Goal: Transaction & Acquisition: Purchase product/service

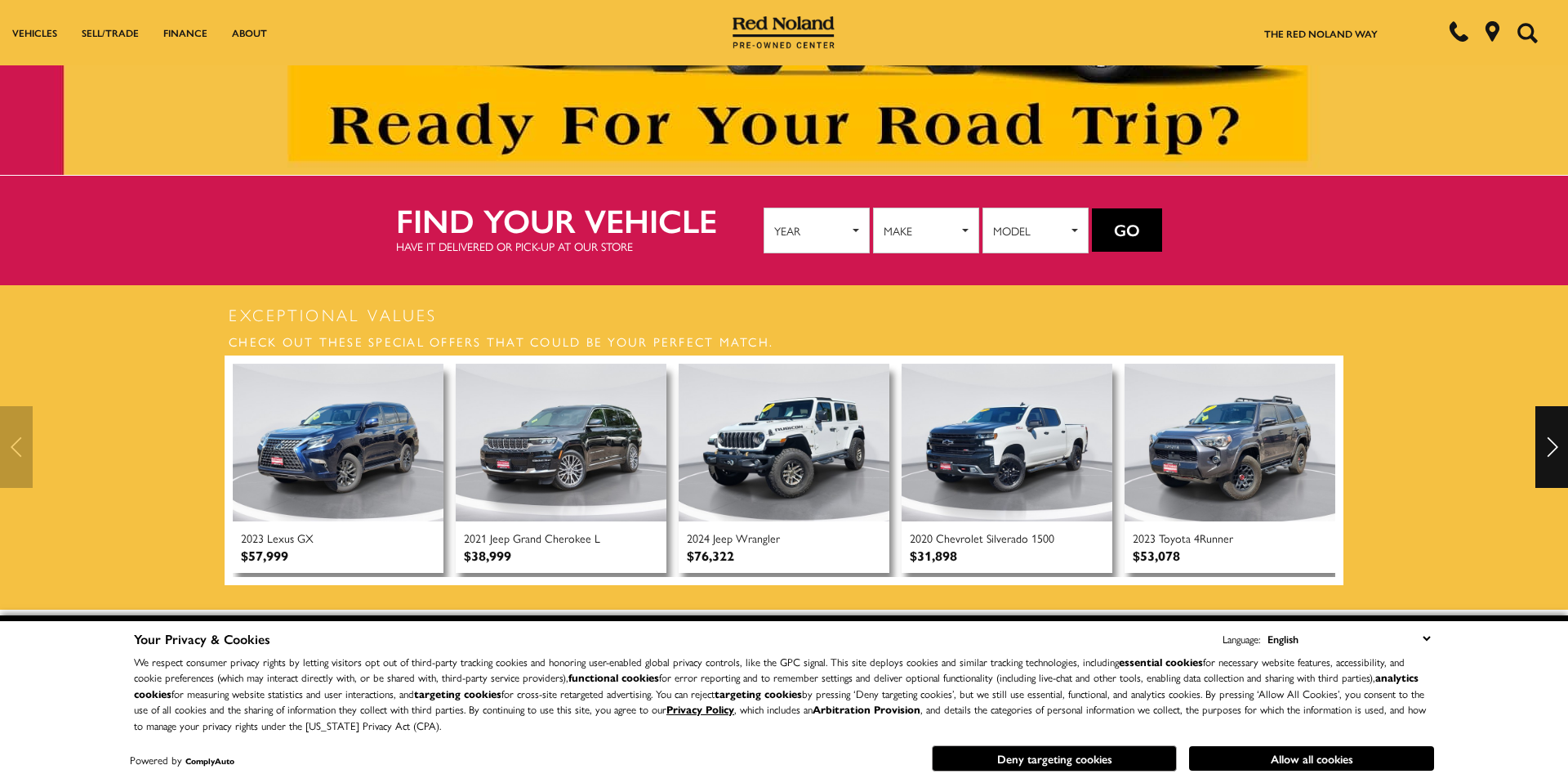
scroll to position [186, 0]
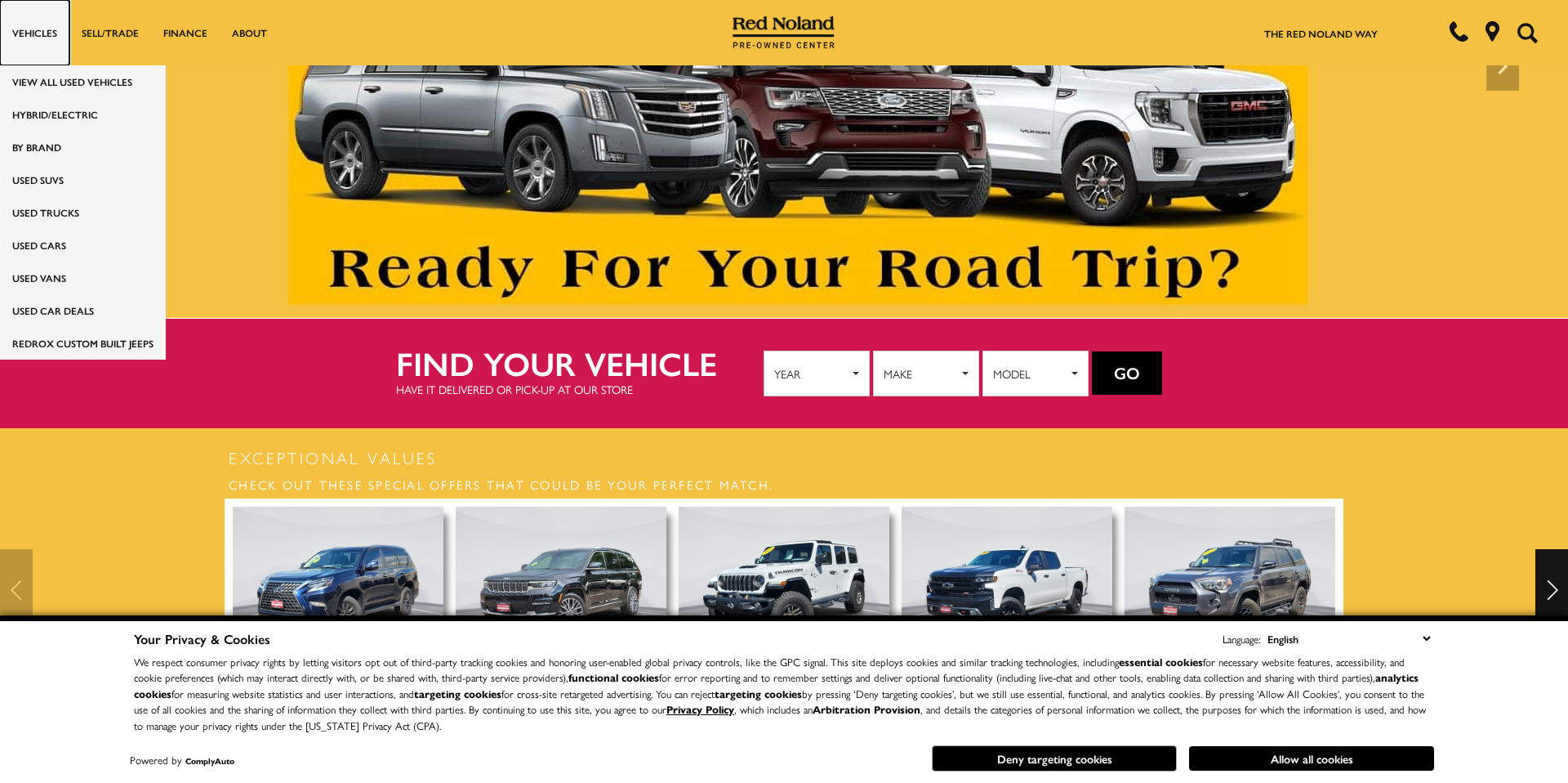
click at [23, 30] on link "Vehicles" at bounding box center [35, 32] width 70 height 65
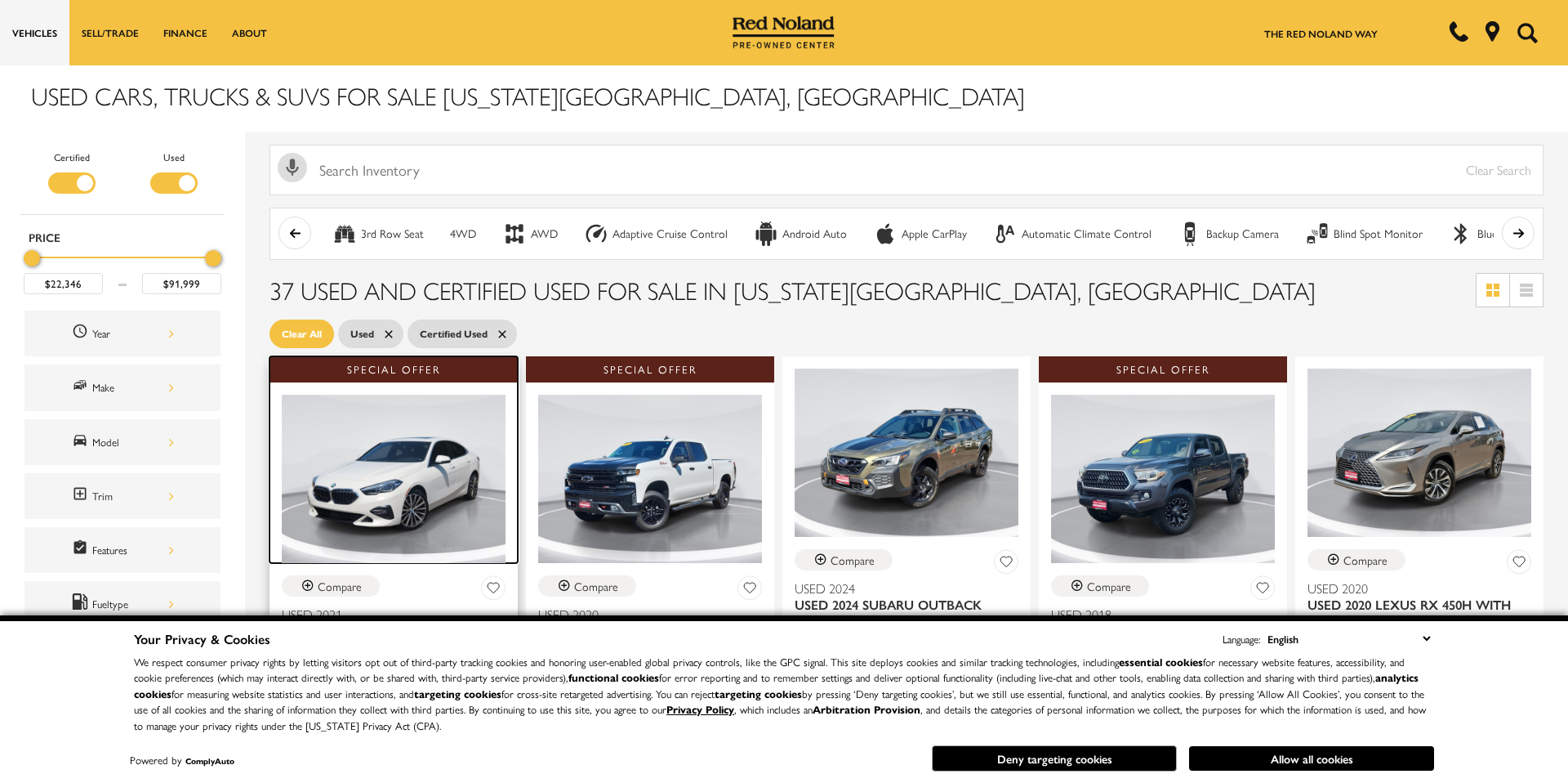
click at [396, 506] on img at bounding box center [393, 478] width 224 height 169
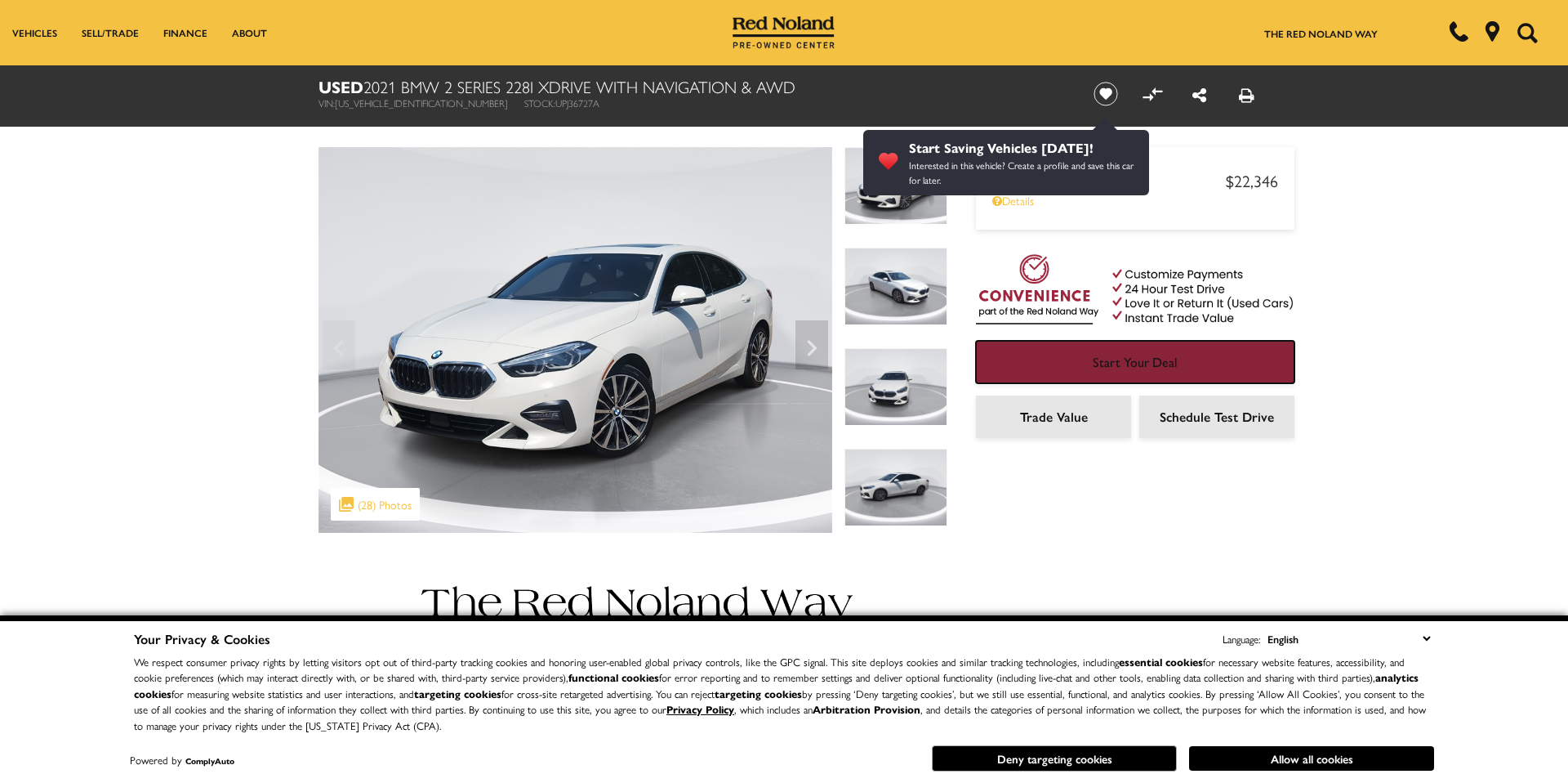
click at [1229, 356] on link "Start Your Deal" at bounding box center [1135, 362] width 318 height 43
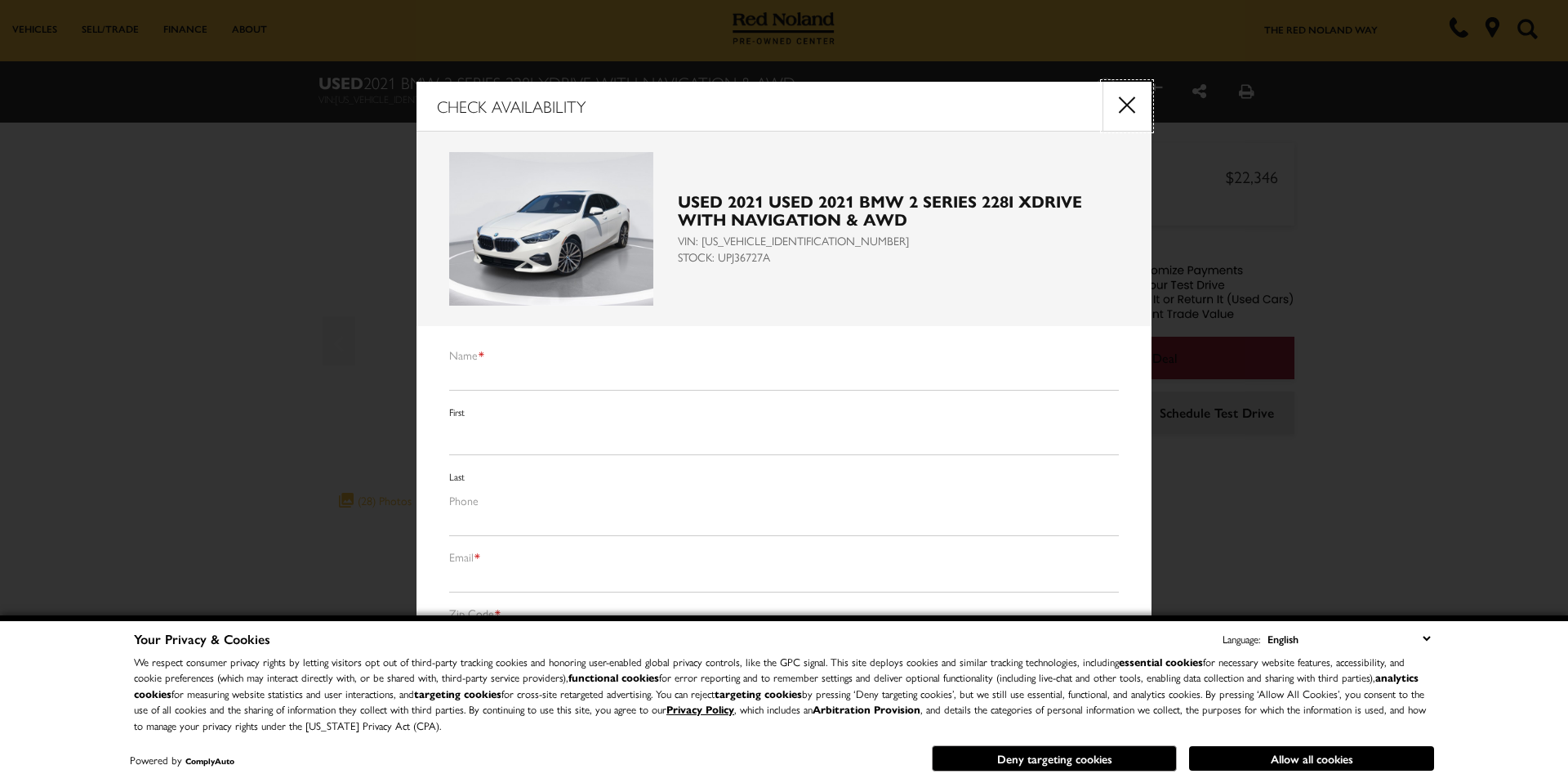
click at [1122, 101] on button "close" at bounding box center [1127, 106] width 49 height 49
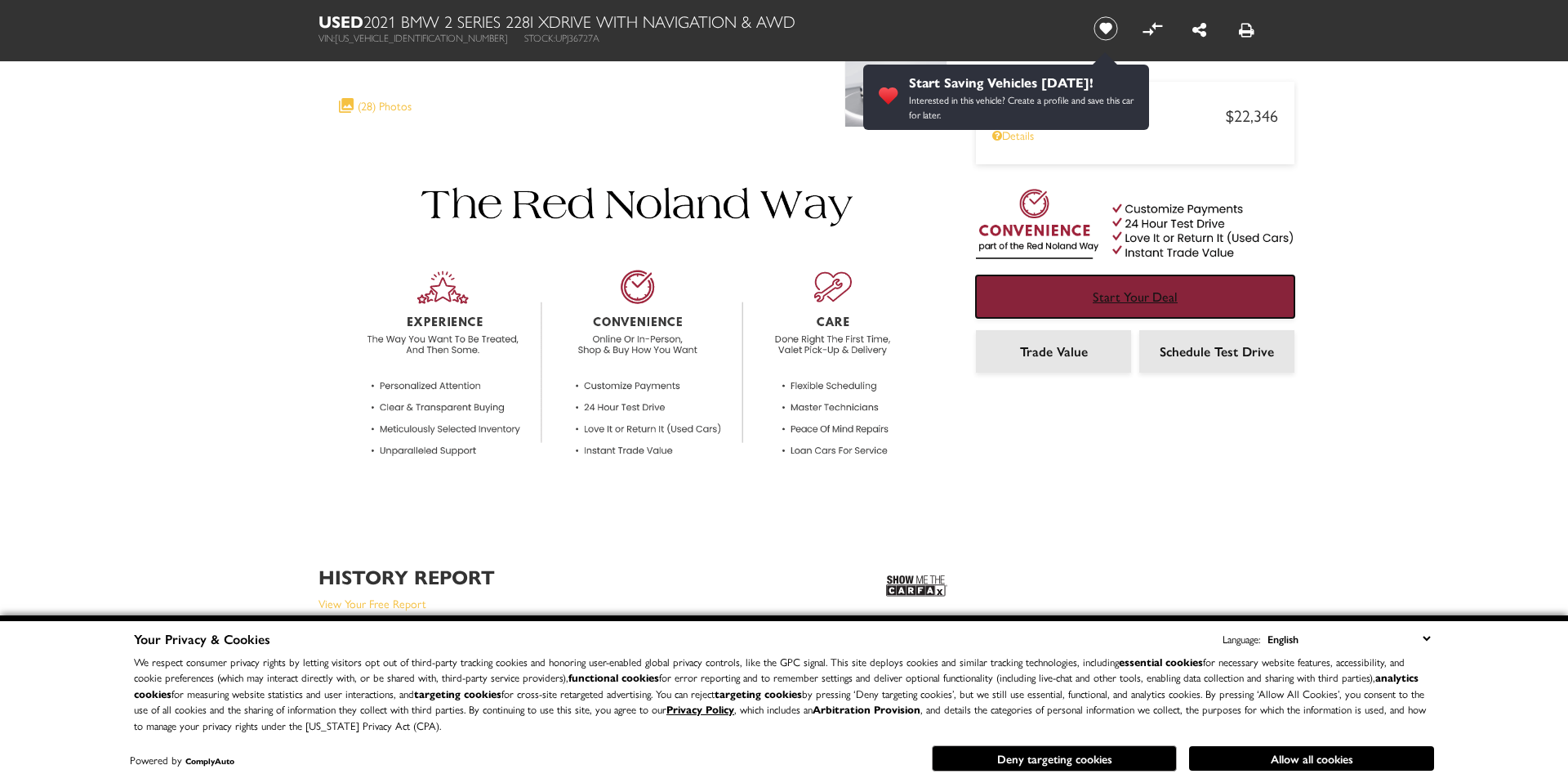
scroll to position [416, 0]
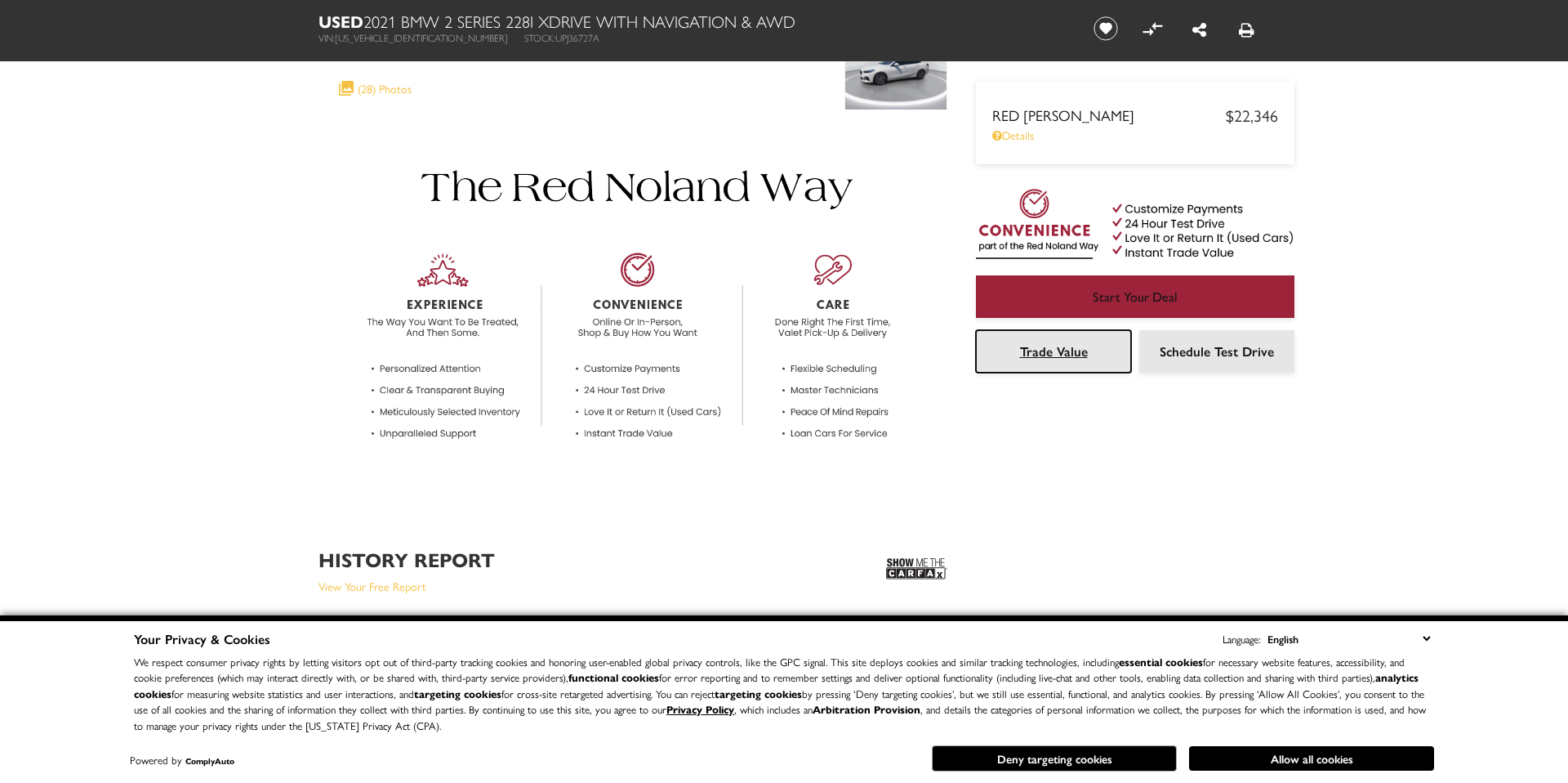
click at [1054, 348] on span "Trade Value" at bounding box center [1054, 350] width 68 height 19
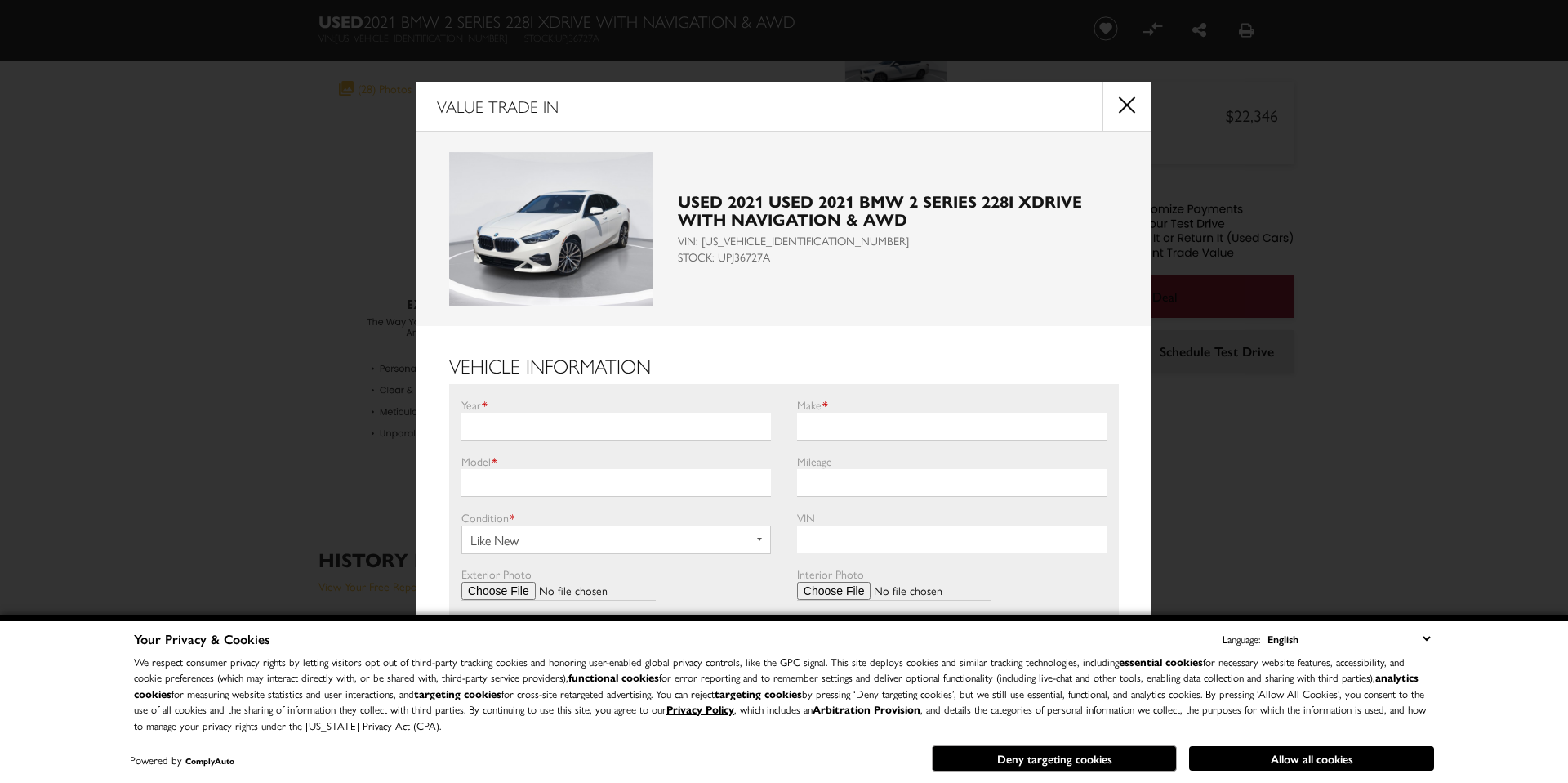
scroll to position [420, 0]
click at [1125, 104] on button "close" at bounding box center [1127, 106] width 49 height 49
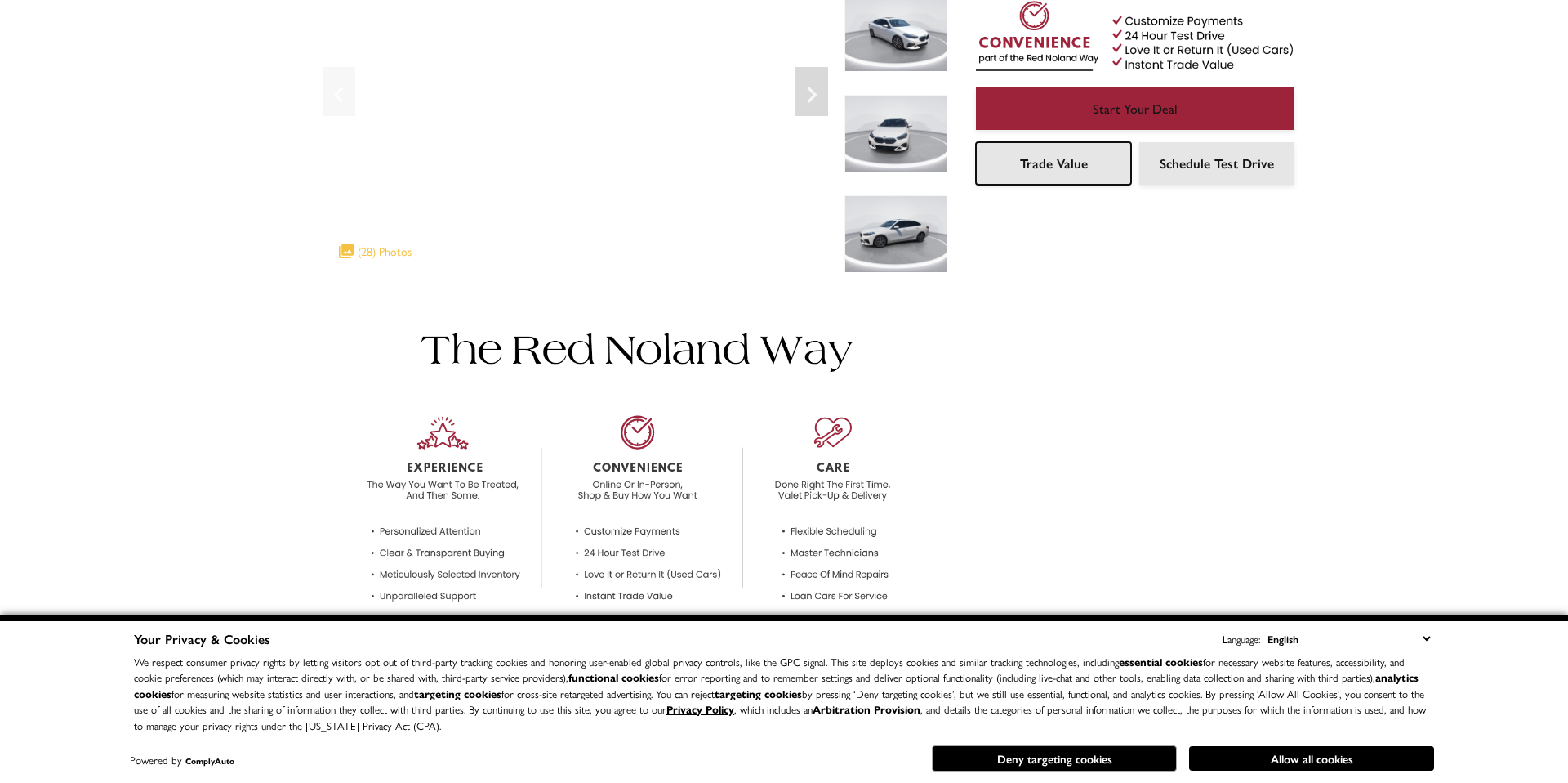
scroll to position [0, 0]
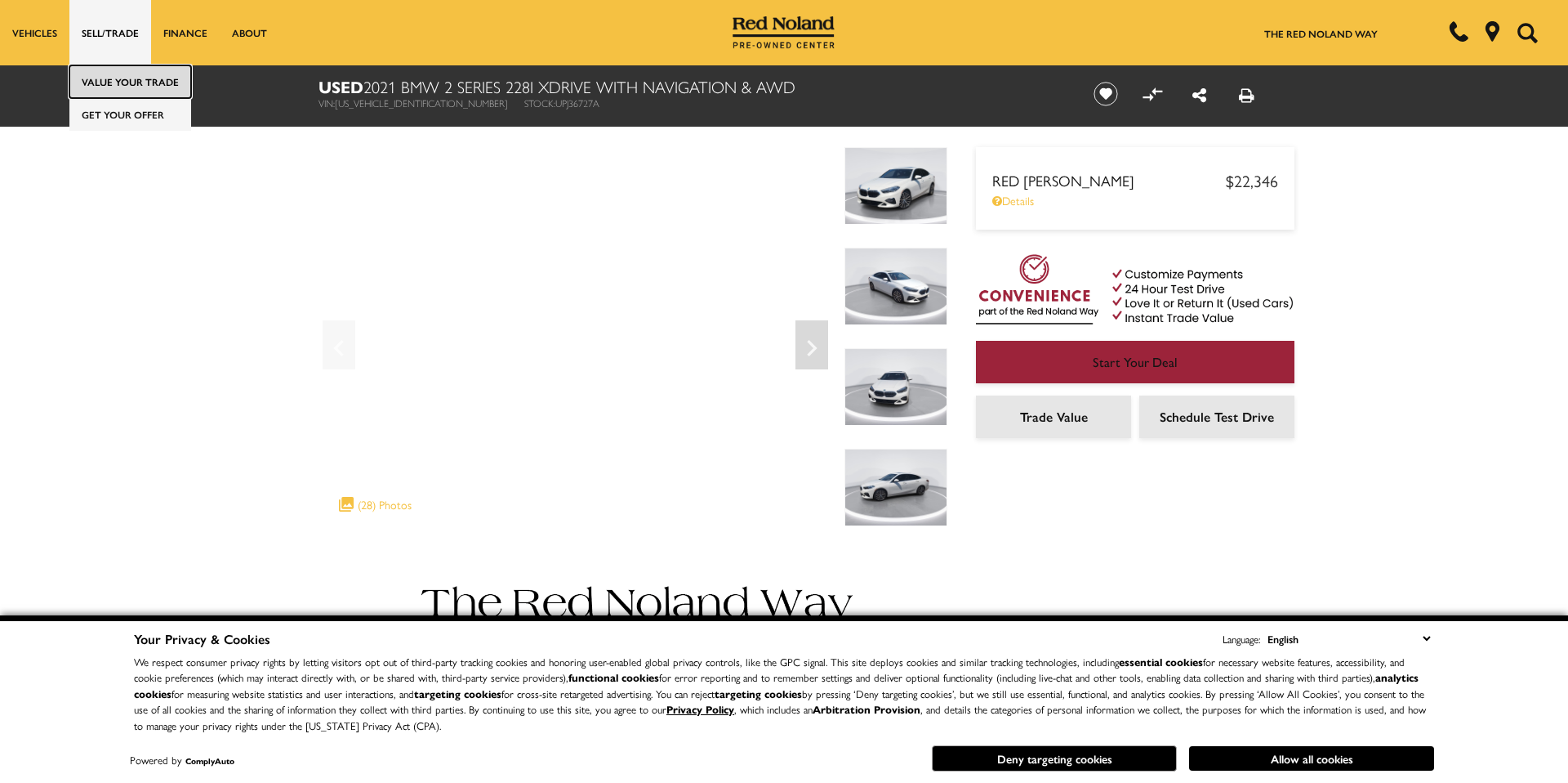
click at [118, 85] on link "Value Your Trade" at bounding box center [130, 81] width 121 height 33
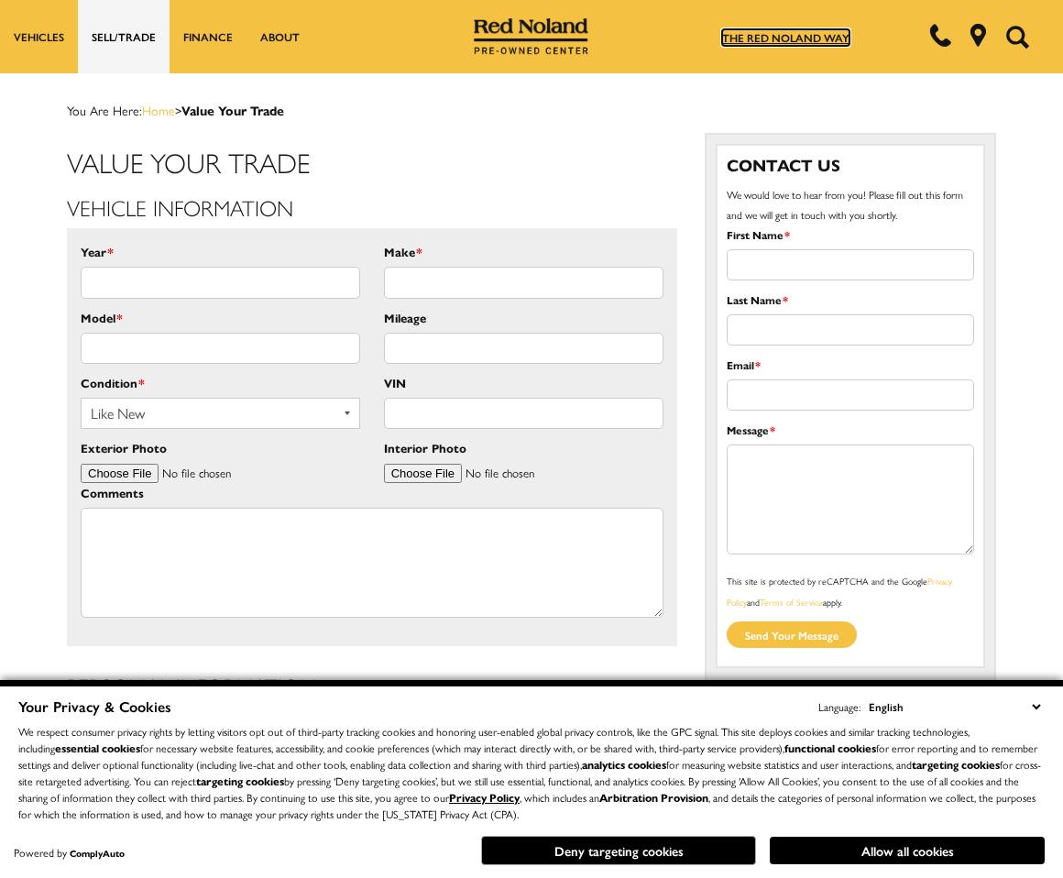
click at [785, 37] on link "The Red Noland Way" at bounding box center [785, 37] width 127 height 16
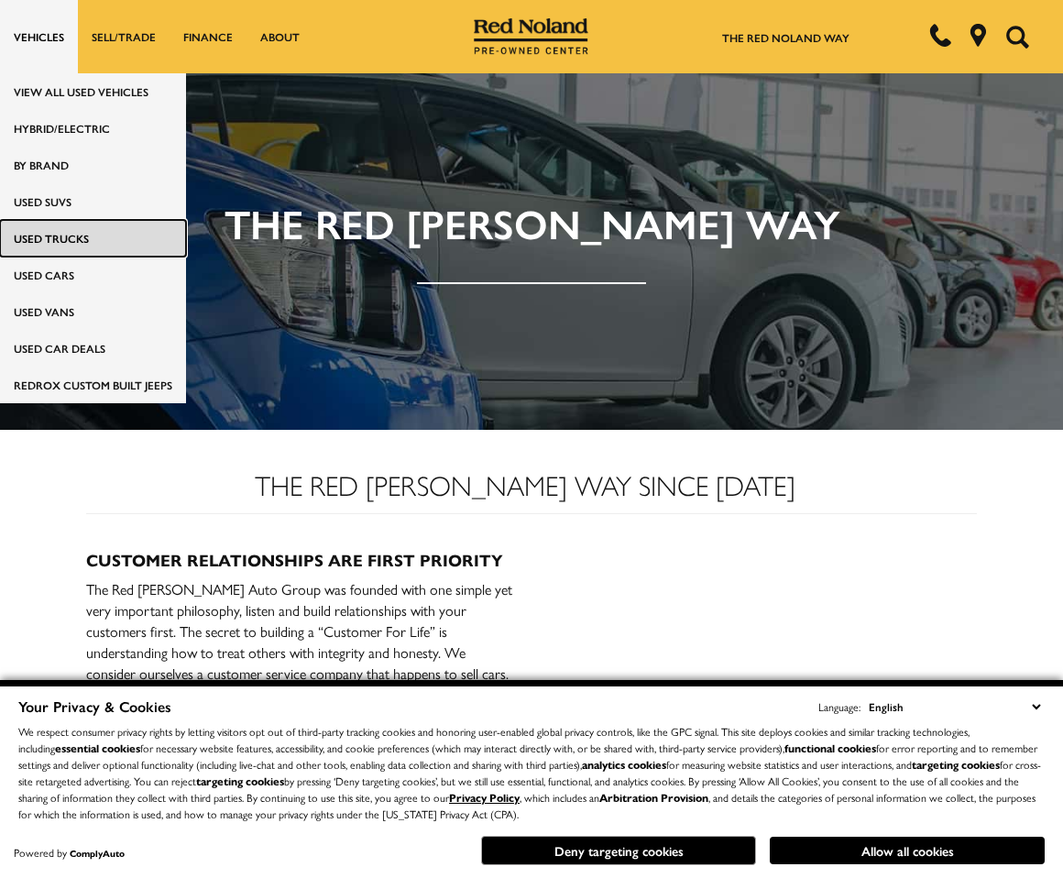
click at [101, 244] on link "Used Trucks" at bounding box center [93, 238] width 186 height 37
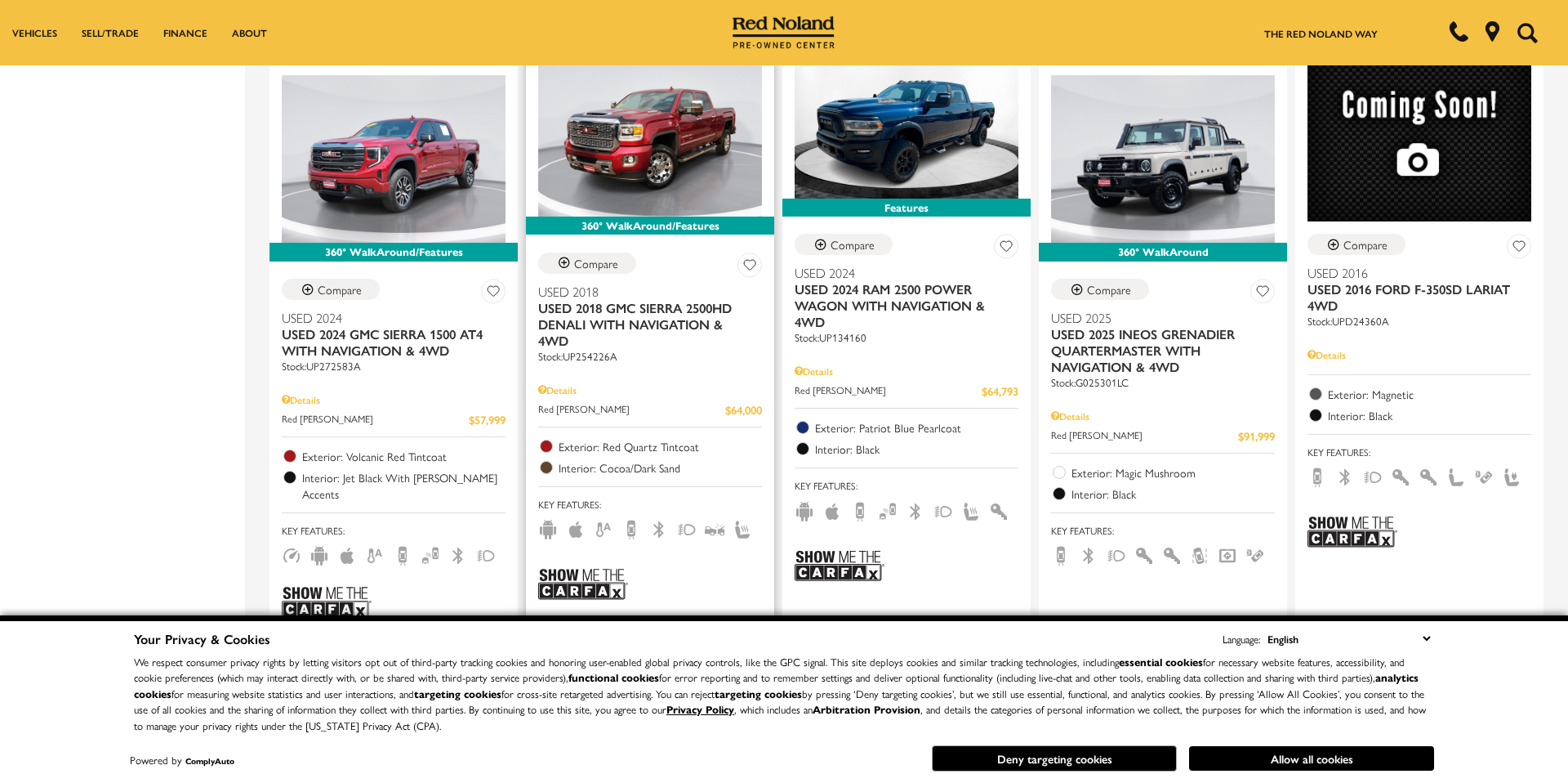
scroll to position [273, 0]
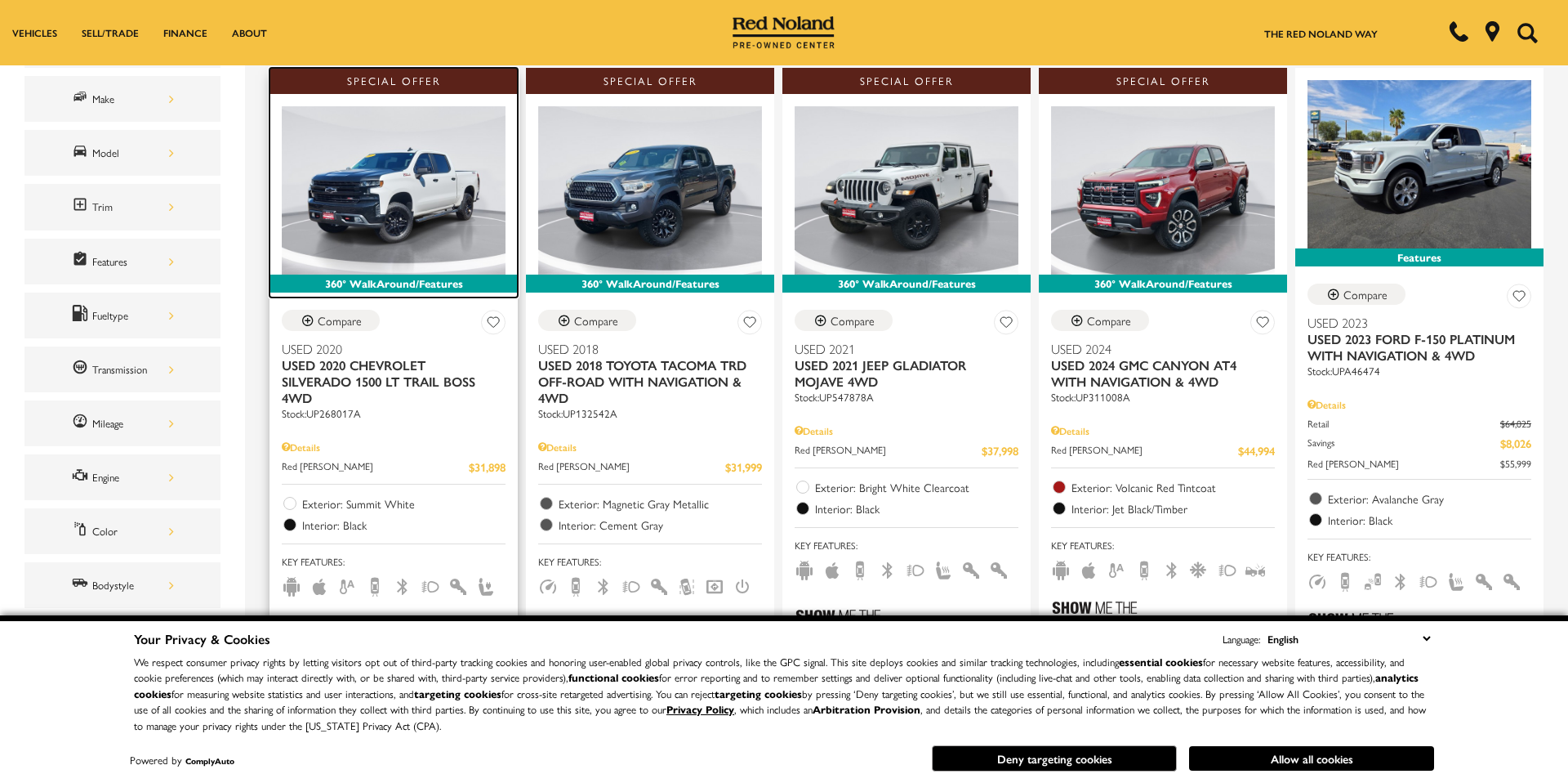
click at [397, 230] on img at bounding box center [393, 190] width 224 height 169
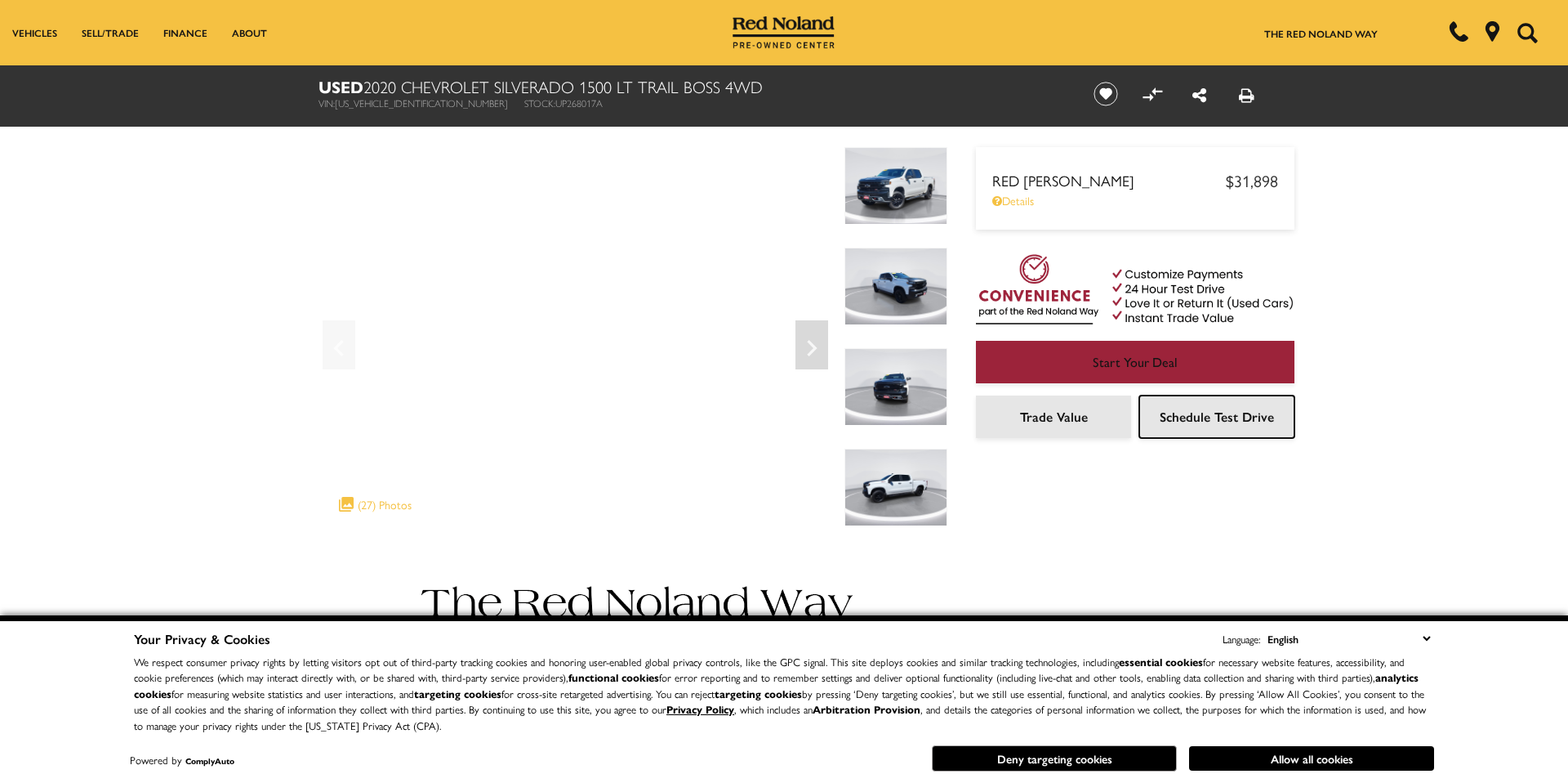
click at [1200, 407] on span "Schedule Test Drive" at bounding box center [1217, 416] width 114 height 19
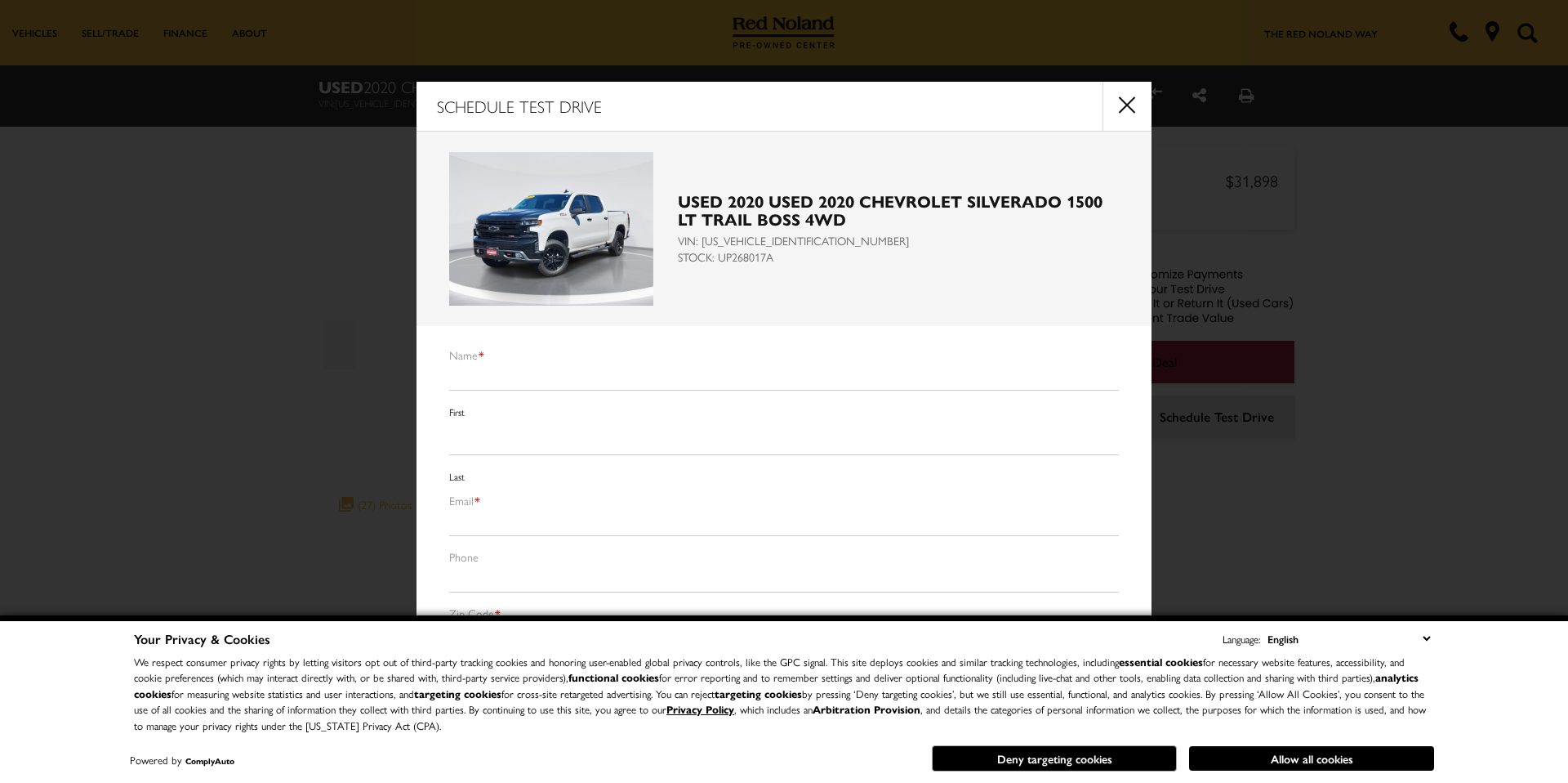
scroll to position [4, 0]
click at [1127, 108] on button "close" at bounding box center [1127, 106] width 49 height 49
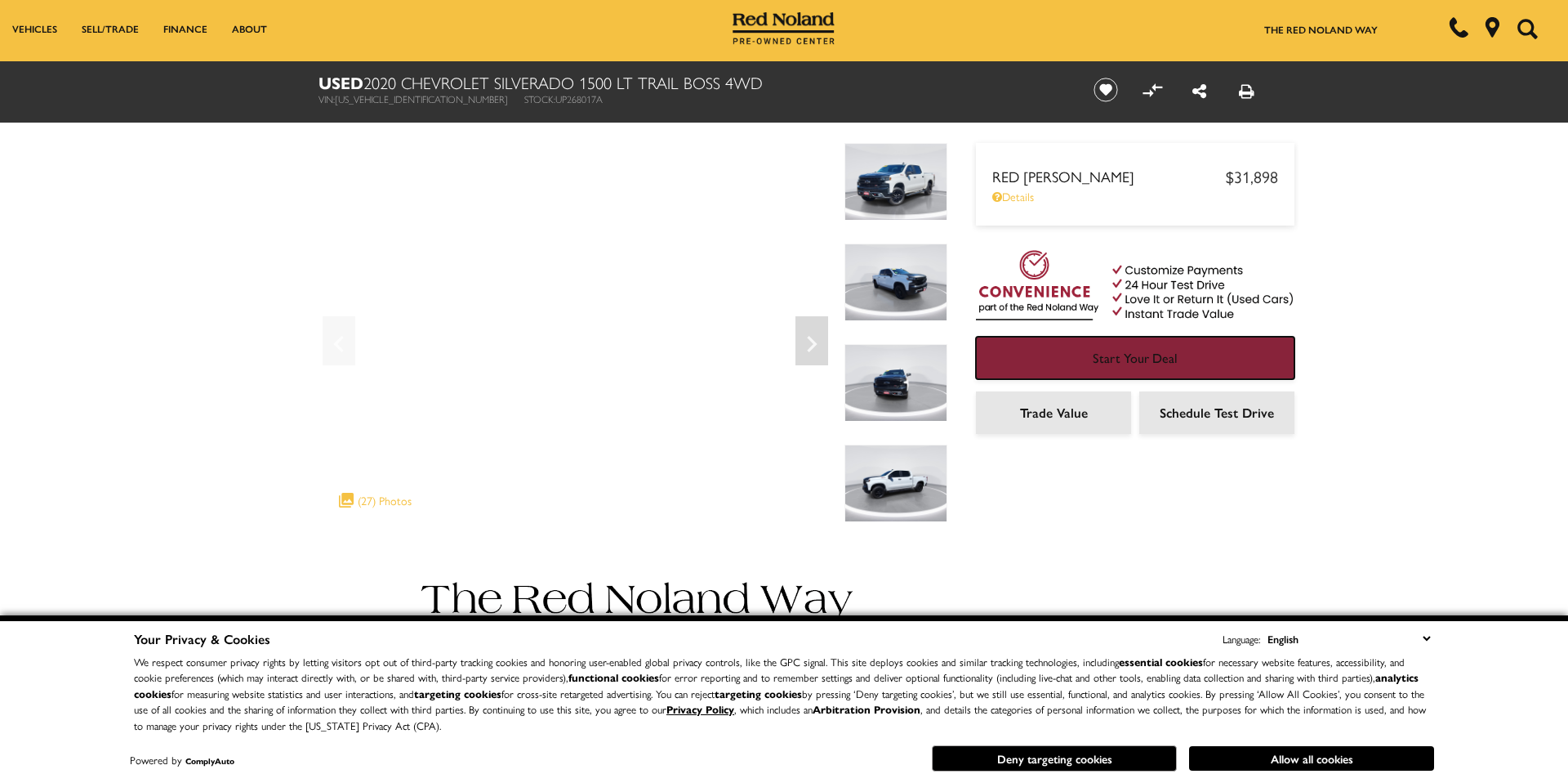
click at [1142, 350] on span "Start Your Deal" at bounding box center [1135, 357] width 85 height 19
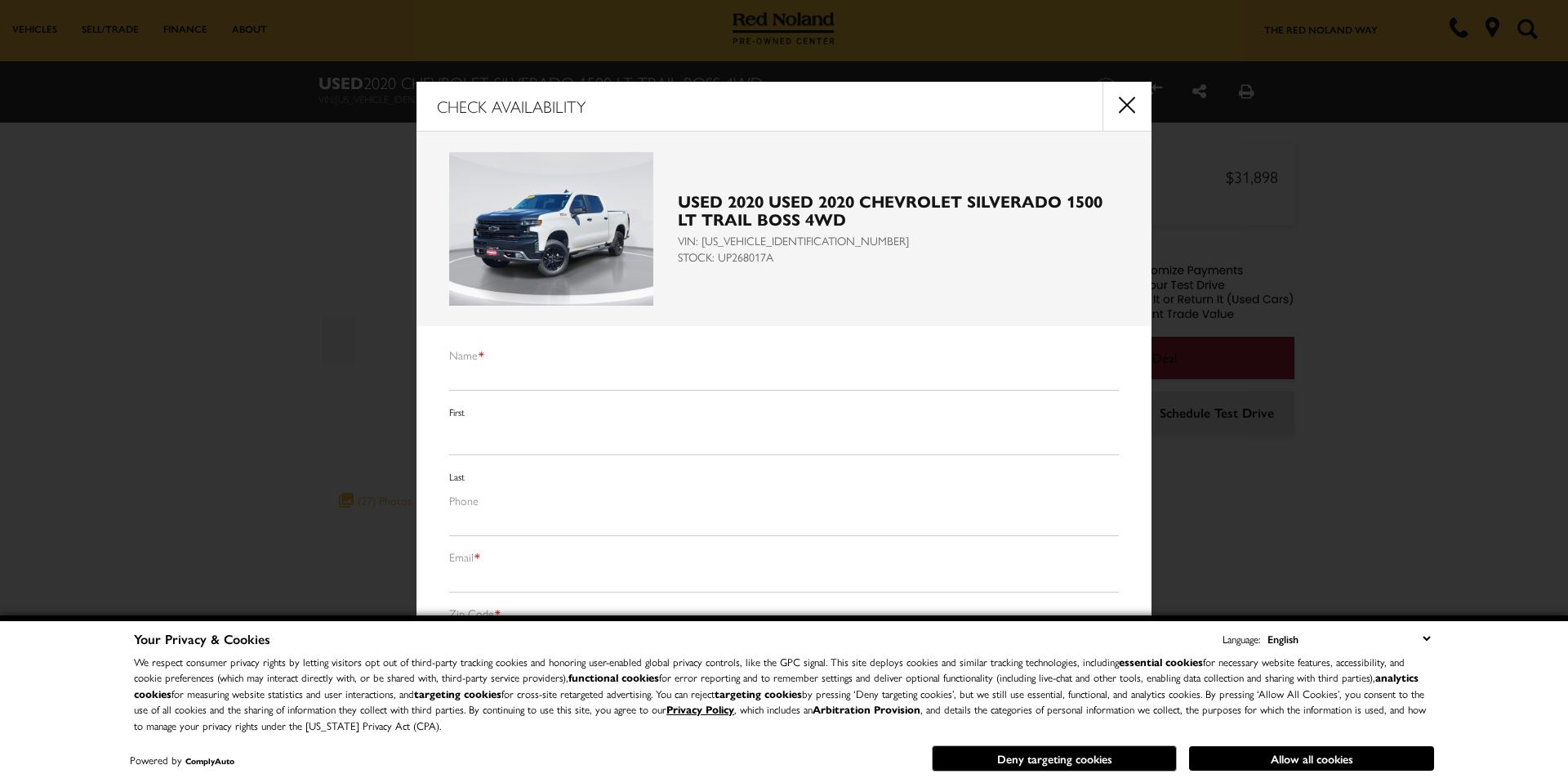
scroll to position [8, 0]
click at [1130, 106] on button "close" at bounding box center [1127, 106] width 49 height 49
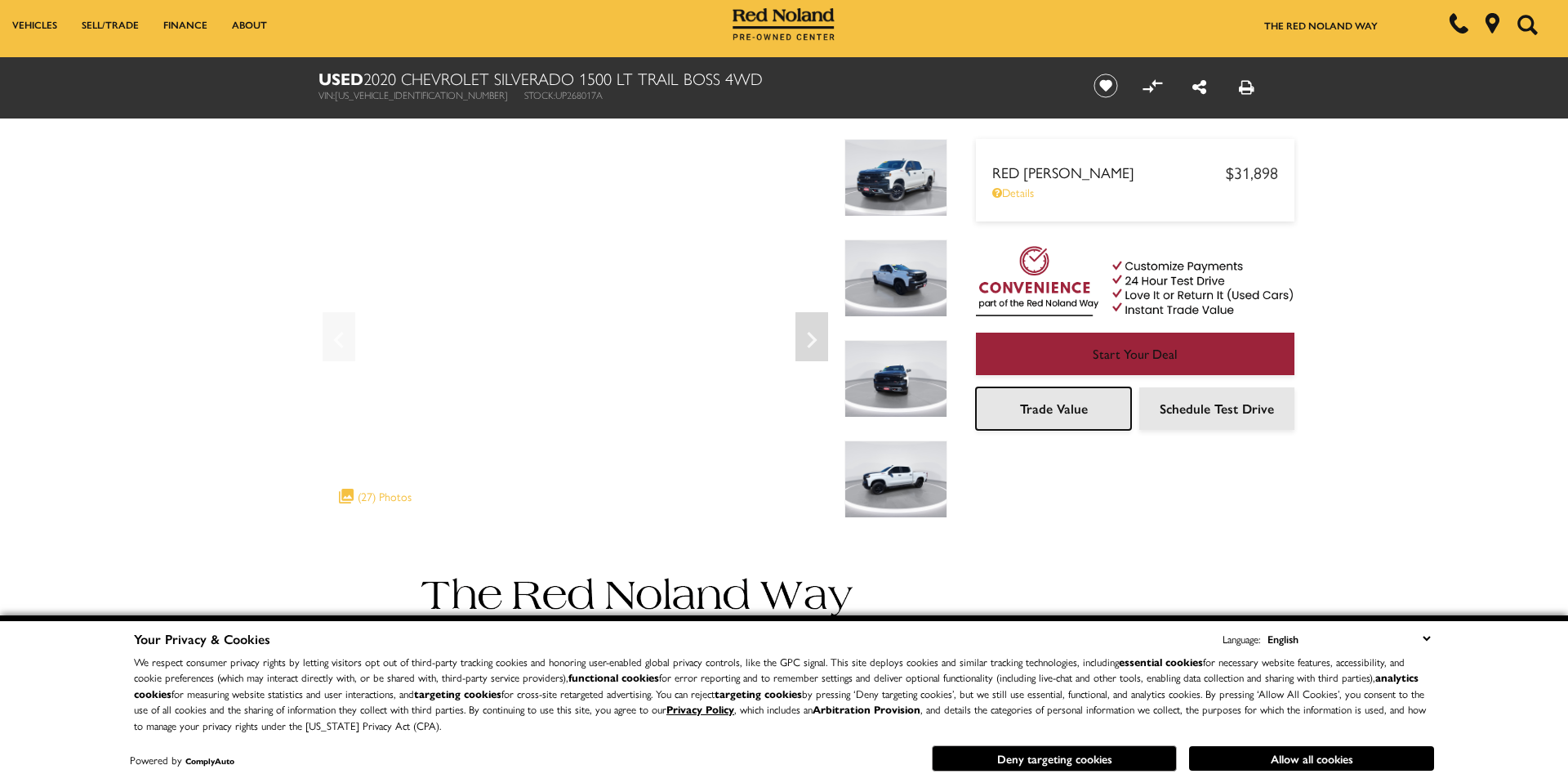
click at [1071, 409] on link "Trade Value" at bounding box center [1054, 408] width 155 height 43
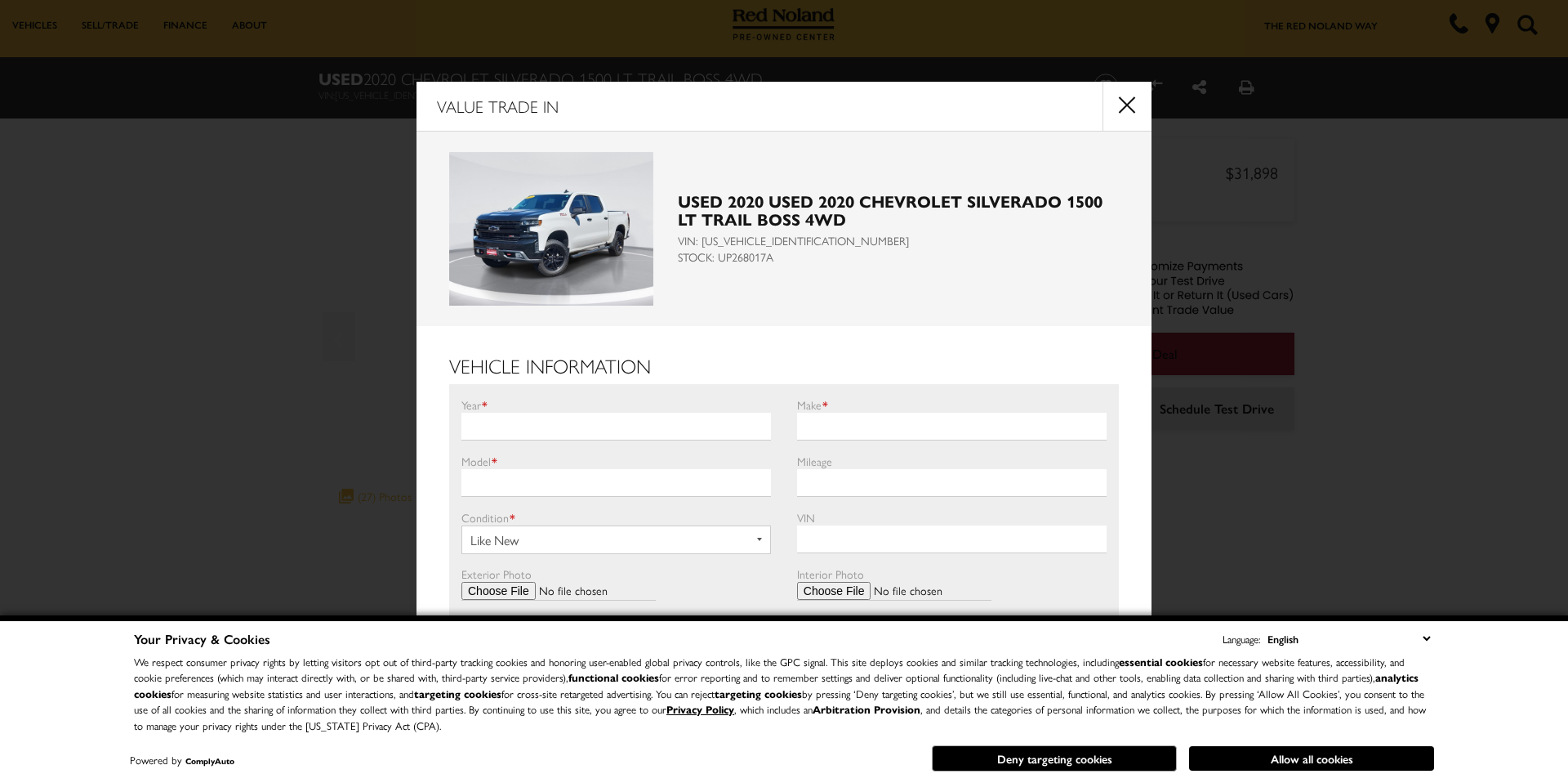
scroll to position [12, 0]
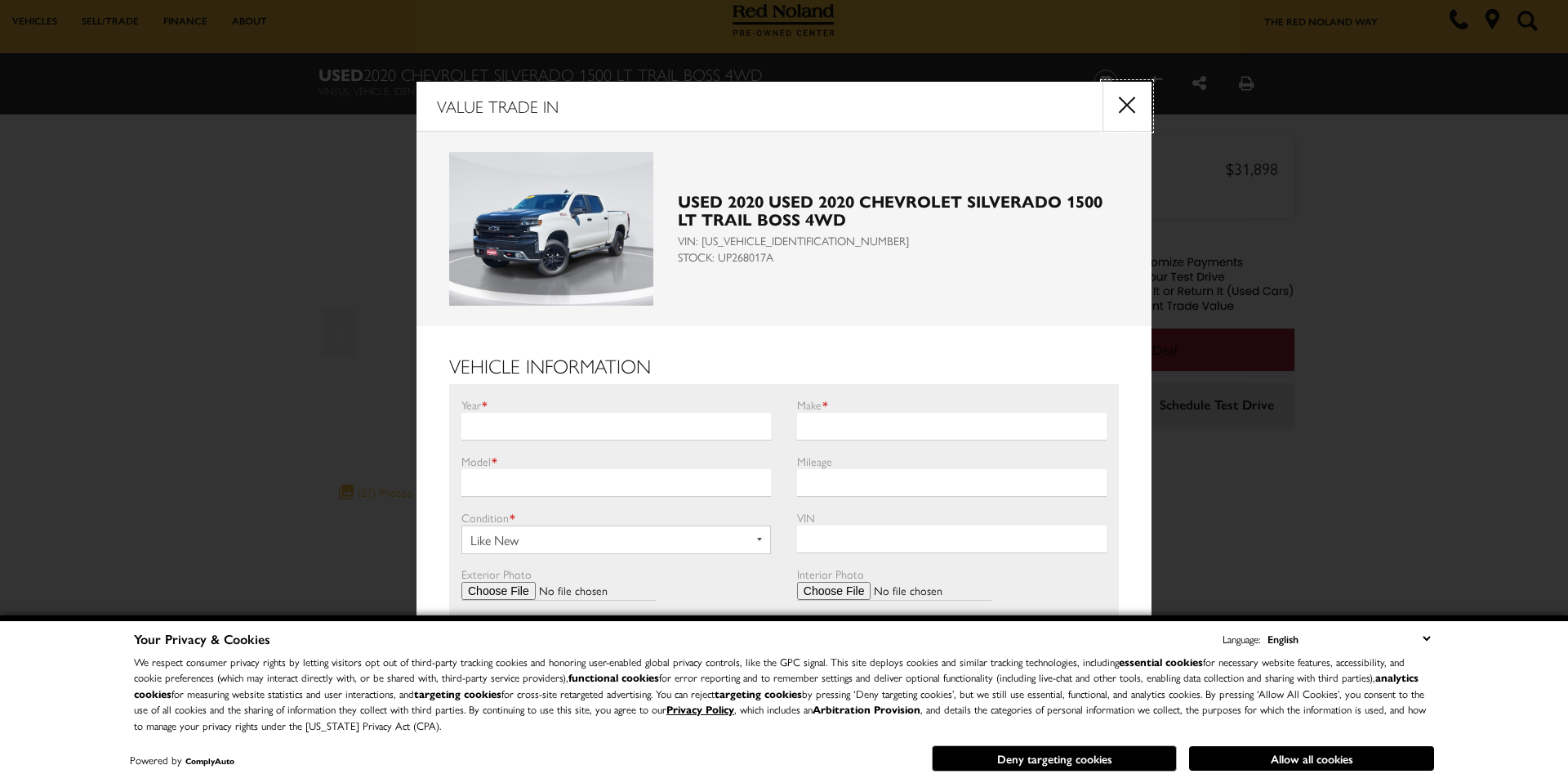
click at [1119, 110] on button "close" at bounding box center [1127, 106] width 49 height 49
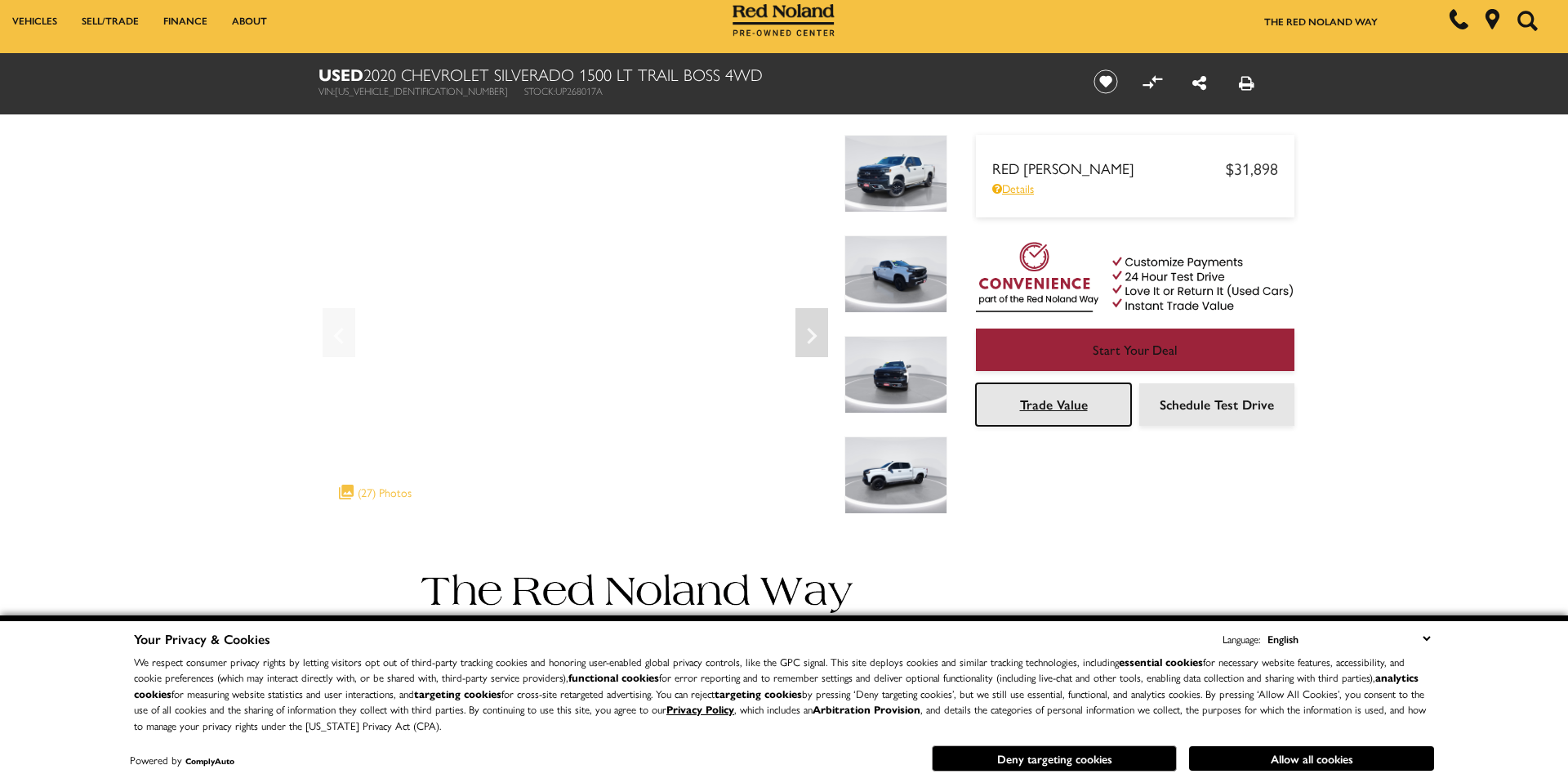
scroll to position [0, 0]
